Goal: Navigation & Orientation: Find specific page/section

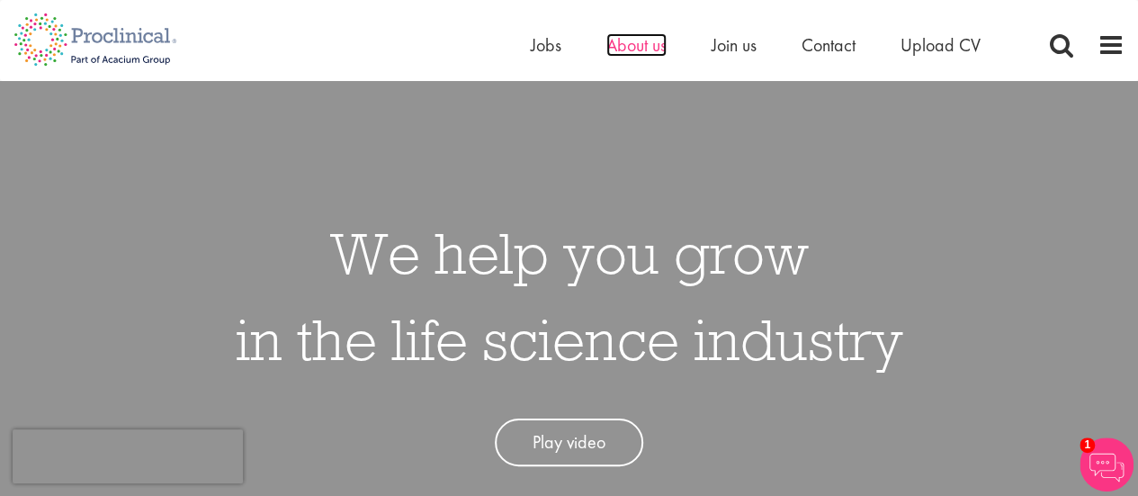
click at [651, 49] on span "About us" at bounding box center [637, 44] width 60 height 23
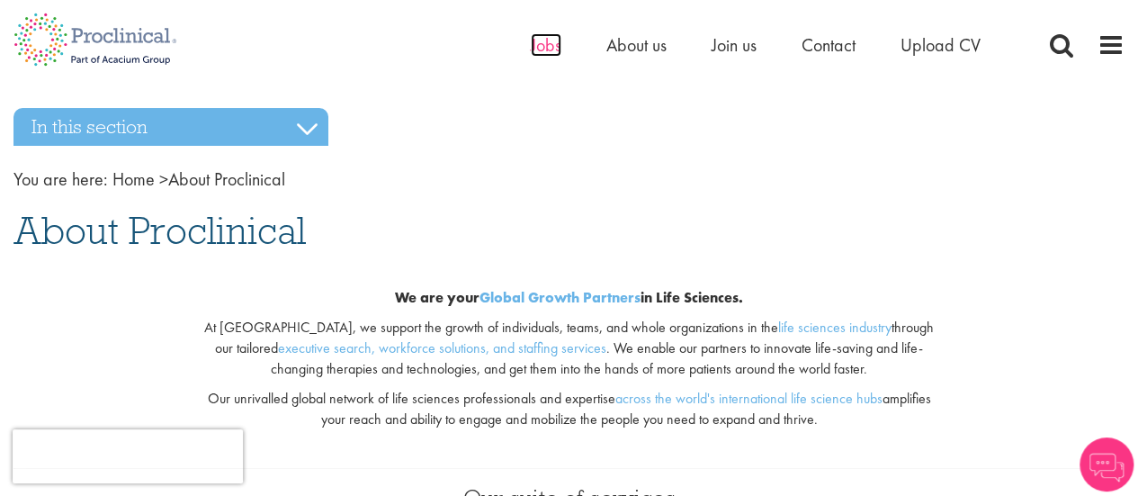
click at [553, 43] on span "Jobs" at bounding box center [546, 44] width 31 height 23
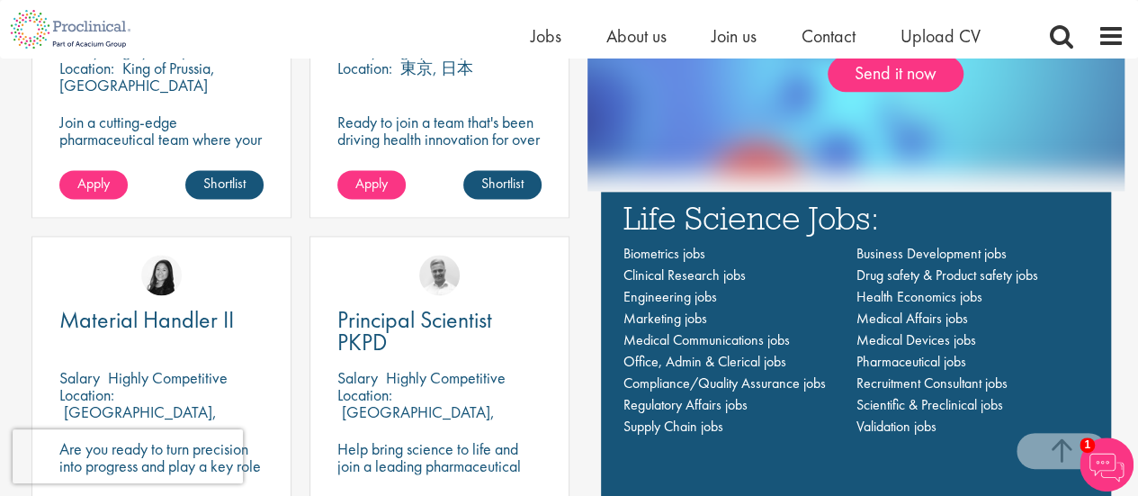
scroll to position [1146, 0]
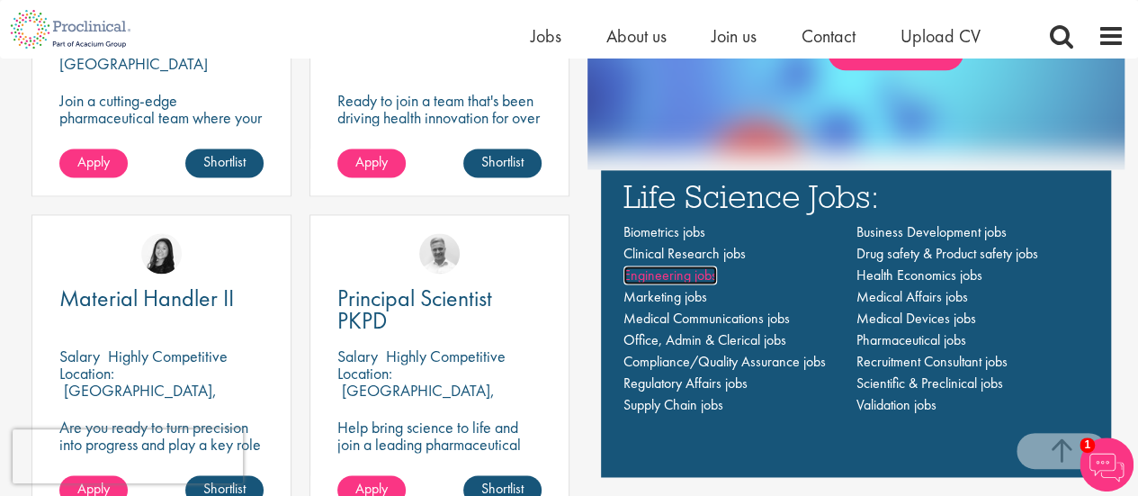
click at [689, 275] on span "Engineering jobs" at bounding box center [671, 274] width 94 height 19
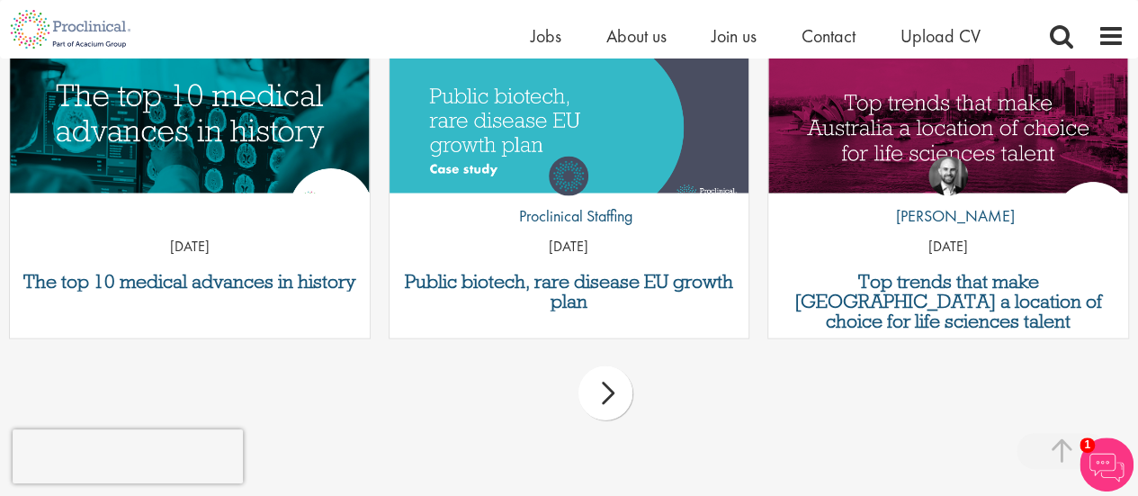
scroll to position [1919, 0]
